Goal: Navigation & Orientation: Find specific page/section

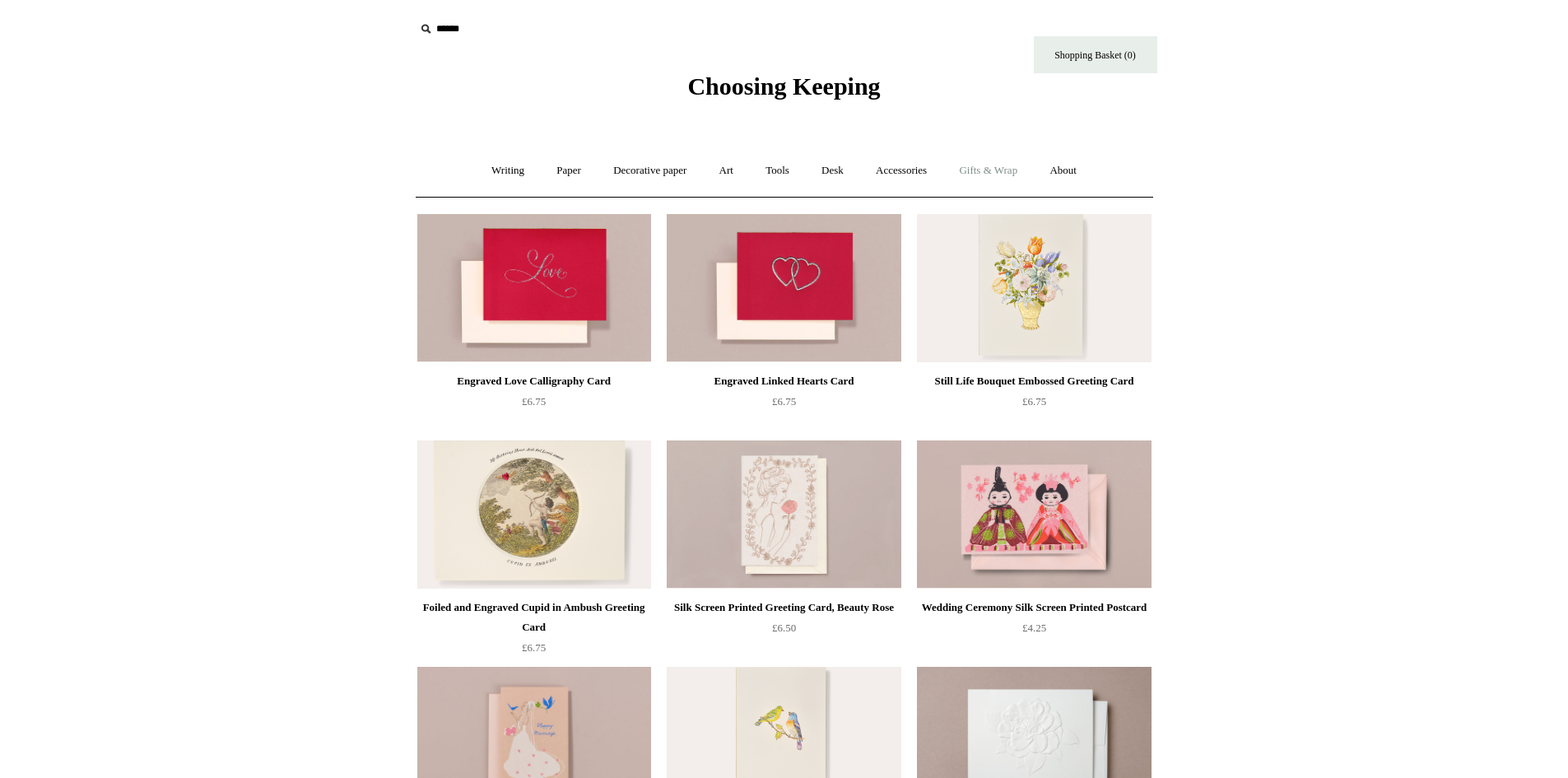
click at [983, 165] on link "Gifts & Wrap +" at bounding box center [988, 171] width 88 height 44
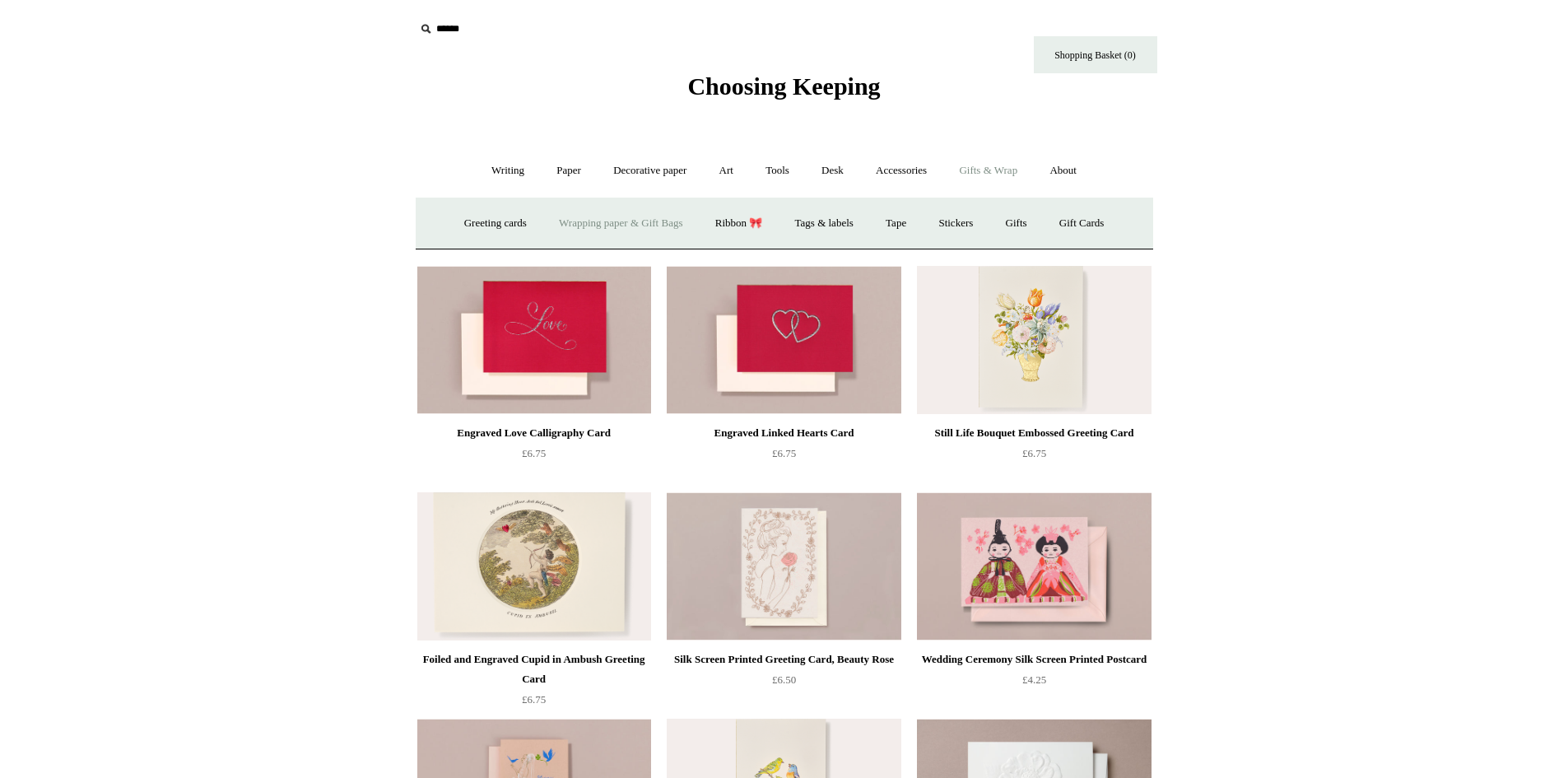
click at [661, 232] on link "Wrapping paper & Gift Bags" at bounding box center [620, 223] width 153 height 44
